Goal: Information Seeking & Learning: Check status

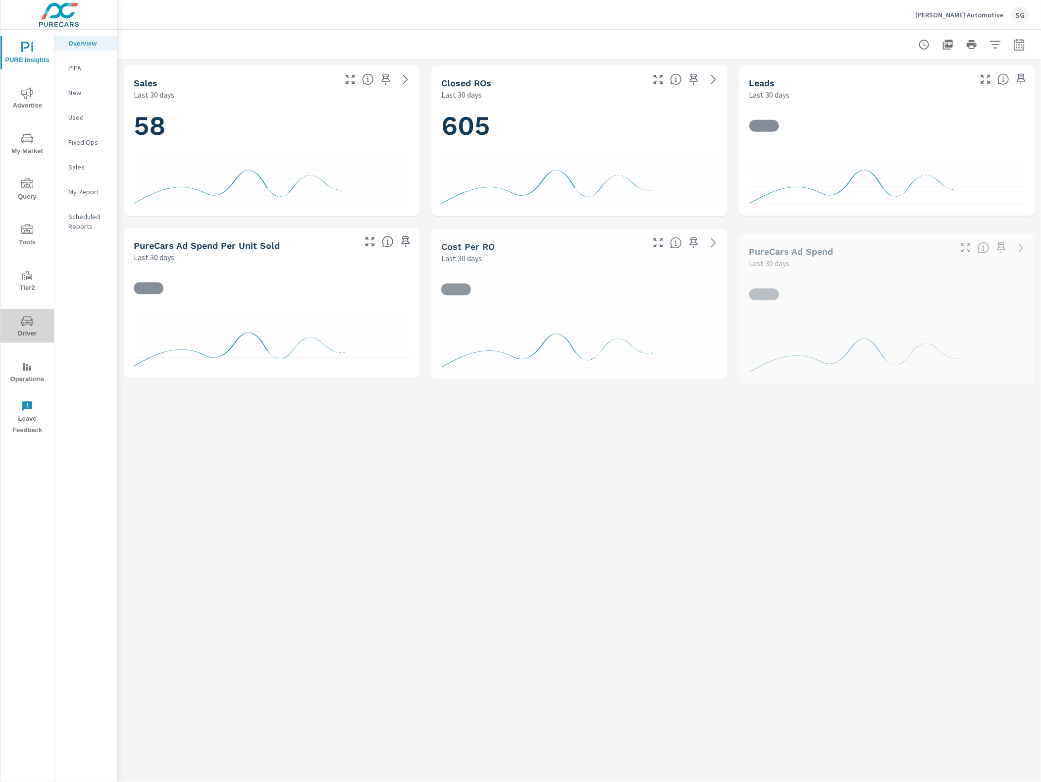
click at [29, 320] on icon "nav menu" at bounding box center [27, 320] width 12 height 9
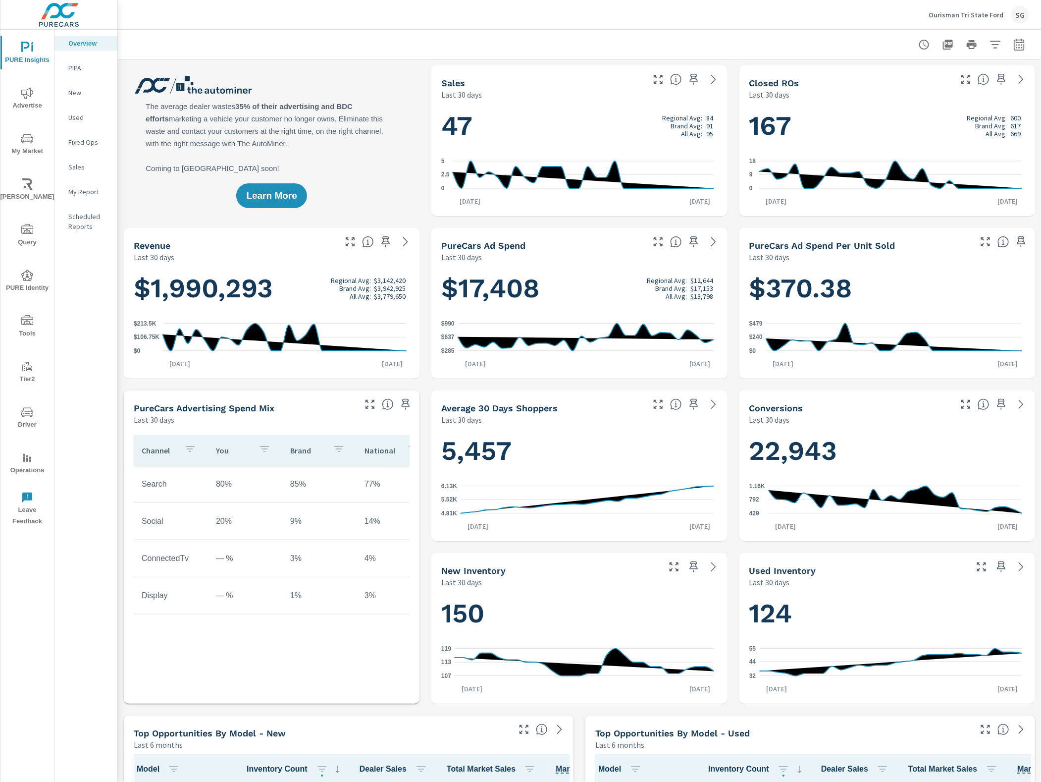
click at [23, 412] on icon "nav menu" at bounding box center [27, 412] width 12 height 12
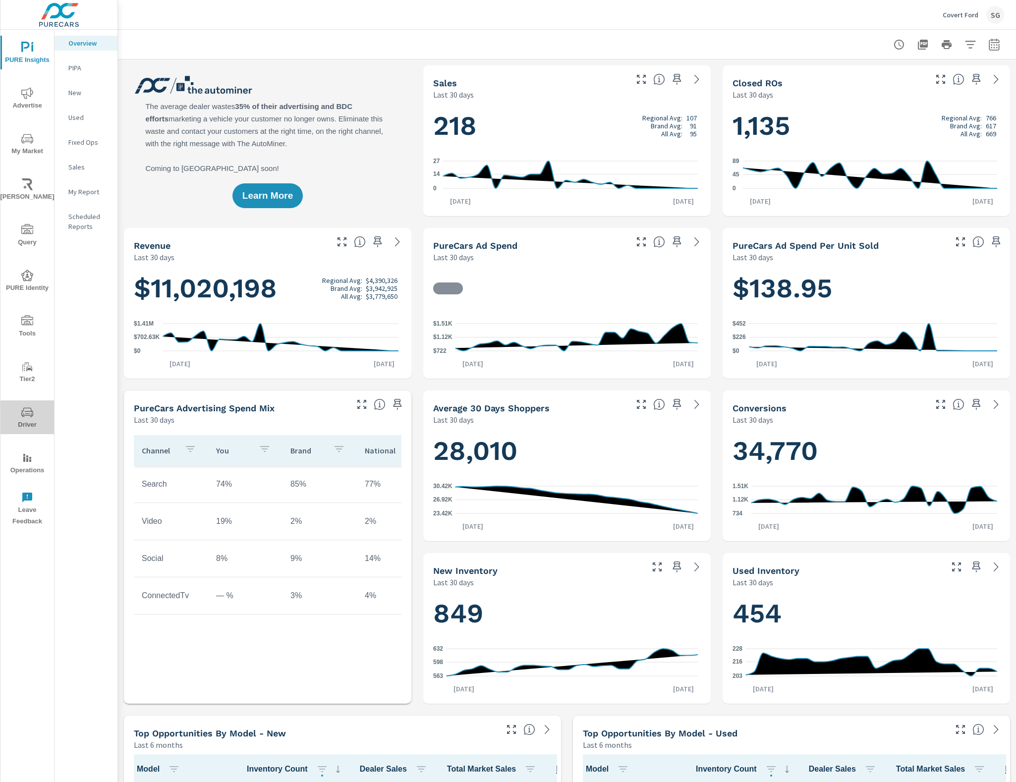
click at [20, 414] on span "Driver" at bounding box center [27, 418] width 48 height 24
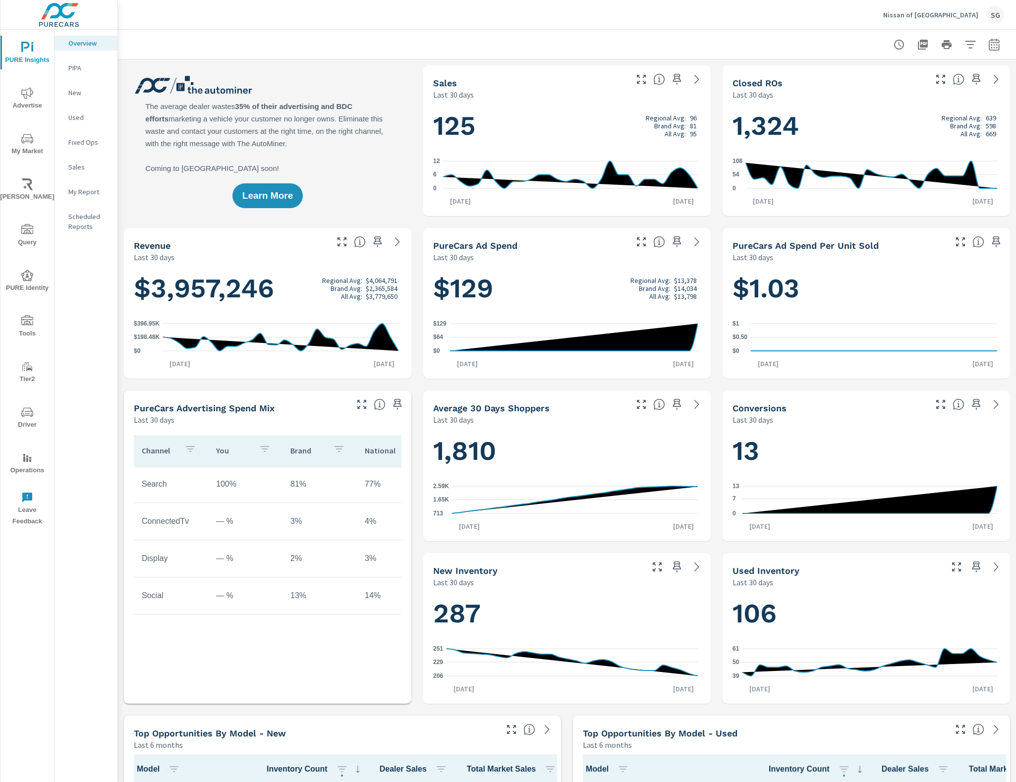
scroll to position [0, 0]
click at [29, 412] on icon "nav menu" at bounding box center [27, 412] width 12 height 12
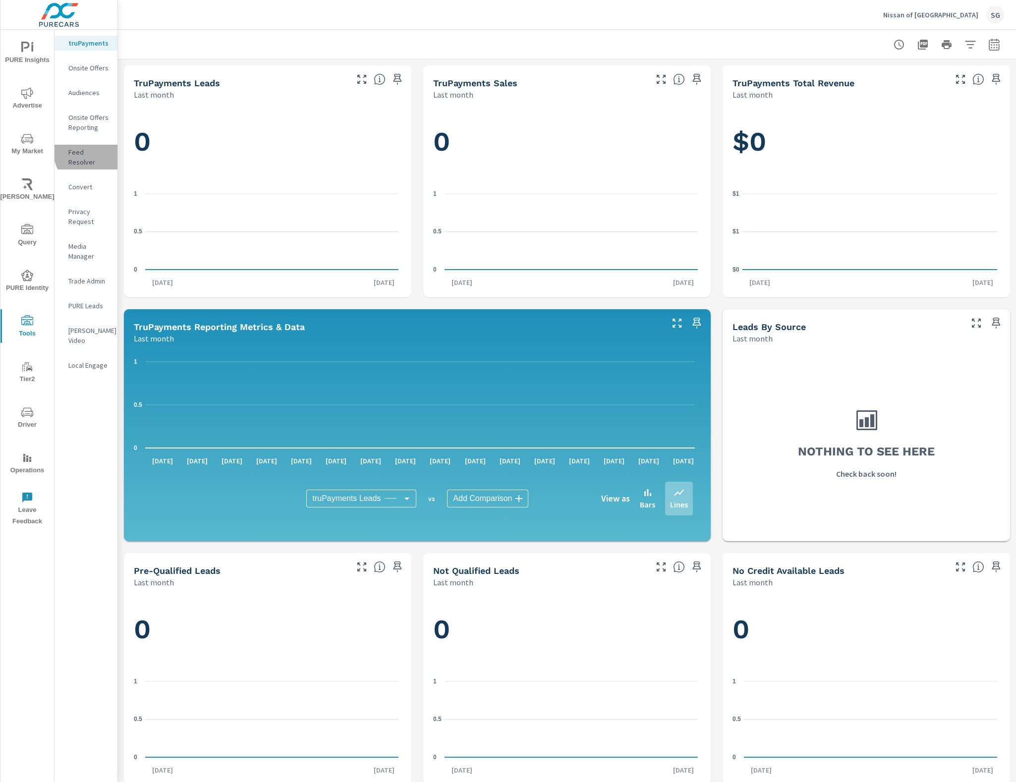
drag, startPoint x: 94, startPoint y: 150, endPoint x: 97, endPoint y: 157, distance: 7.5
click at [93, 150] on p "Feed Resolver" at bounding box center [88, 157] width 41 height 20
